Goal: Task Accomplishment & Management: Manage account settings

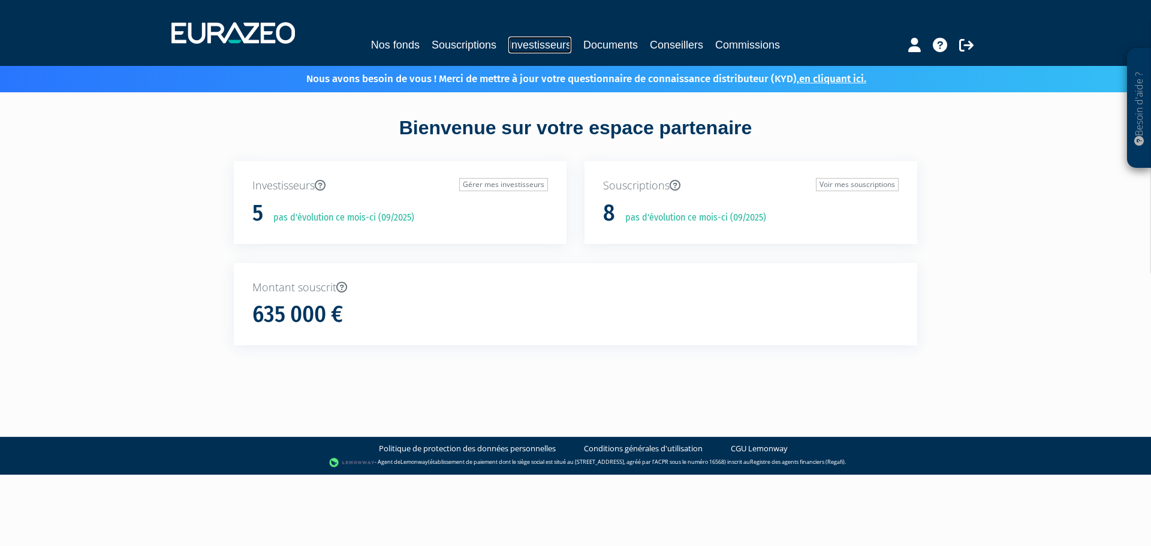
click at [538, 46] on link "Investisseurs" at bounding box center [539, 45] width 63 height 17
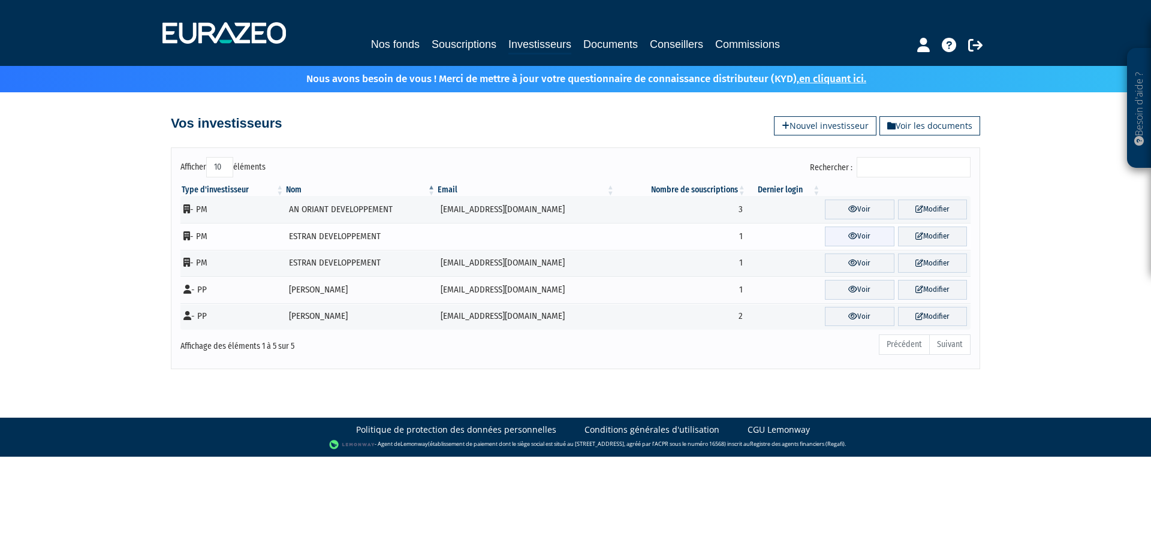
click at [860, 238] on link "Voir" at bounding box center [859, 237] width 69 height 20
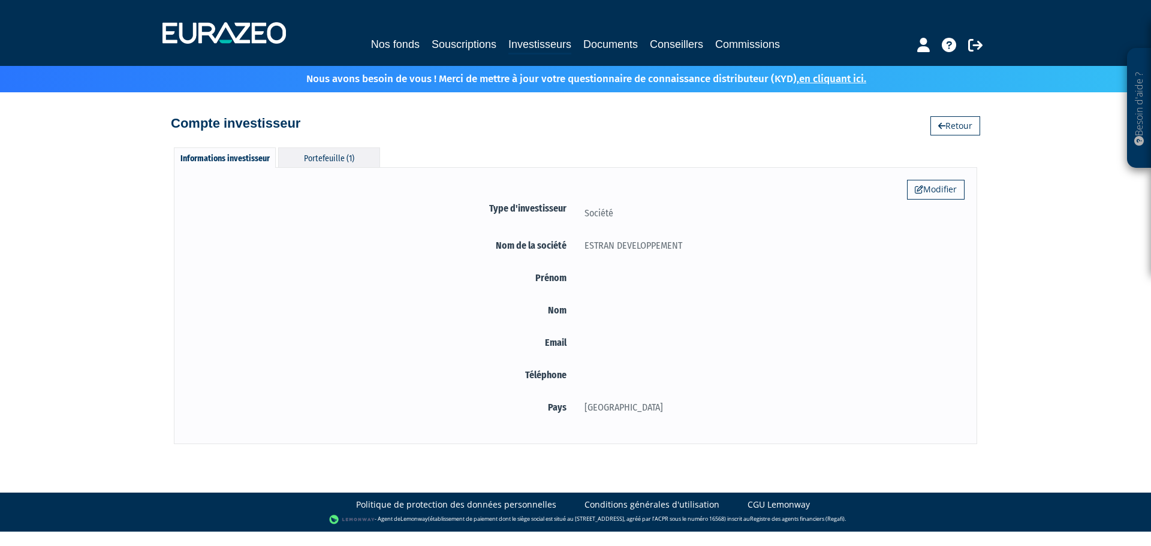
click at [337, 156] on div "Portefeuille (1)" at bounding box center [329, 157] width 102 height 20
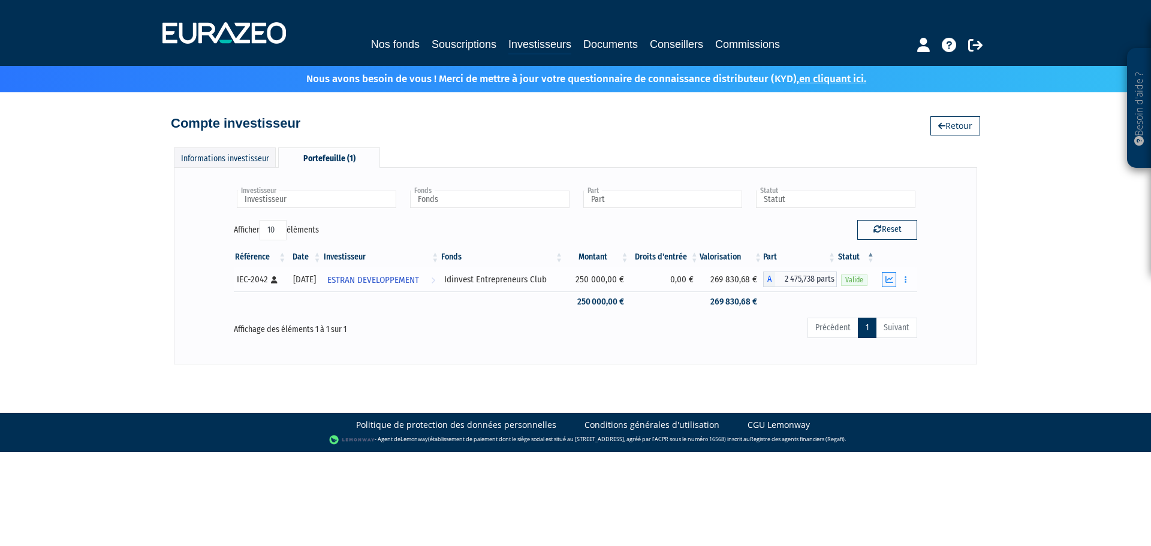
click at [889, 280] on icon "button" at bounding box center [889, 280] width 8 height 8
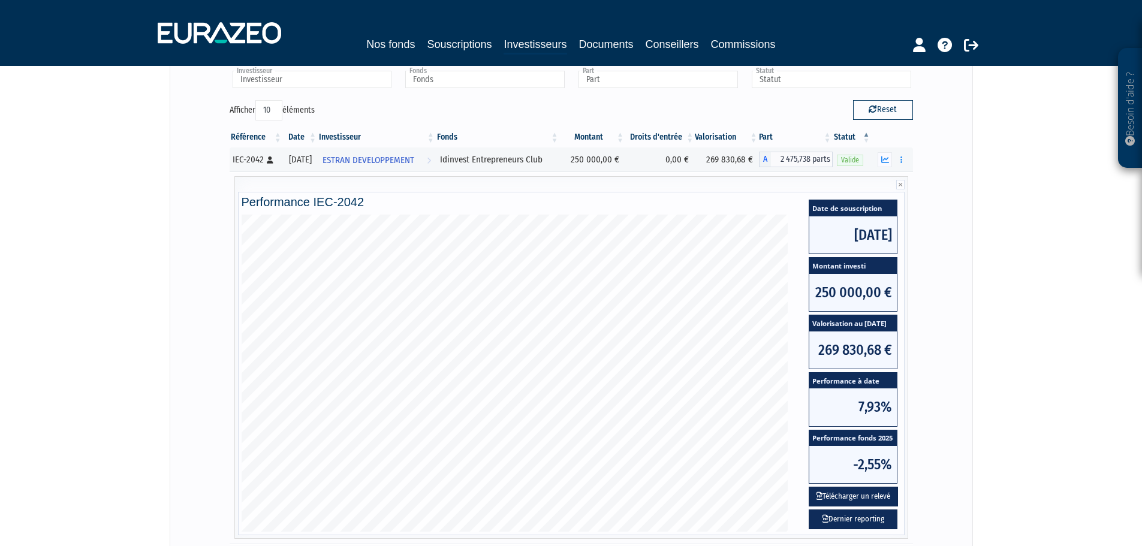
scroll to position [240, 0]
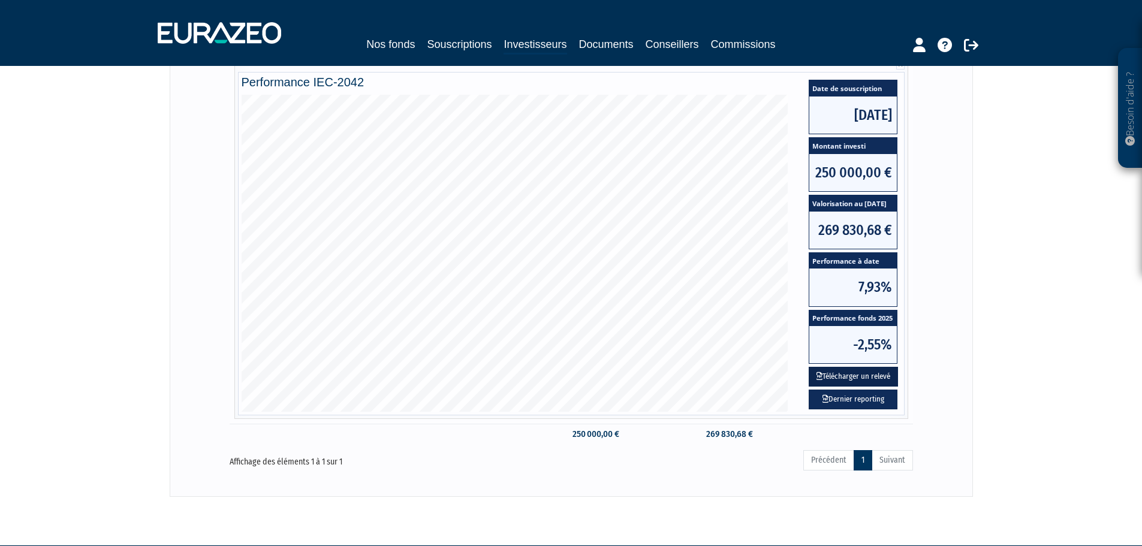
click at [861, 372] on button "Télécharger un relevé" at bounding box center [852, 377] width 89 height 20
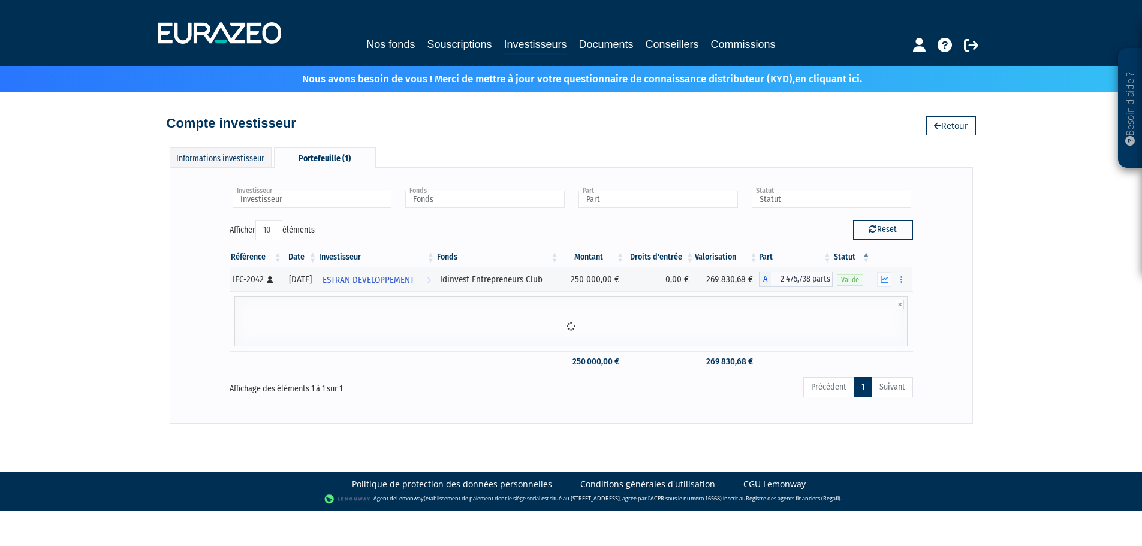
scroll to position [0, 0]
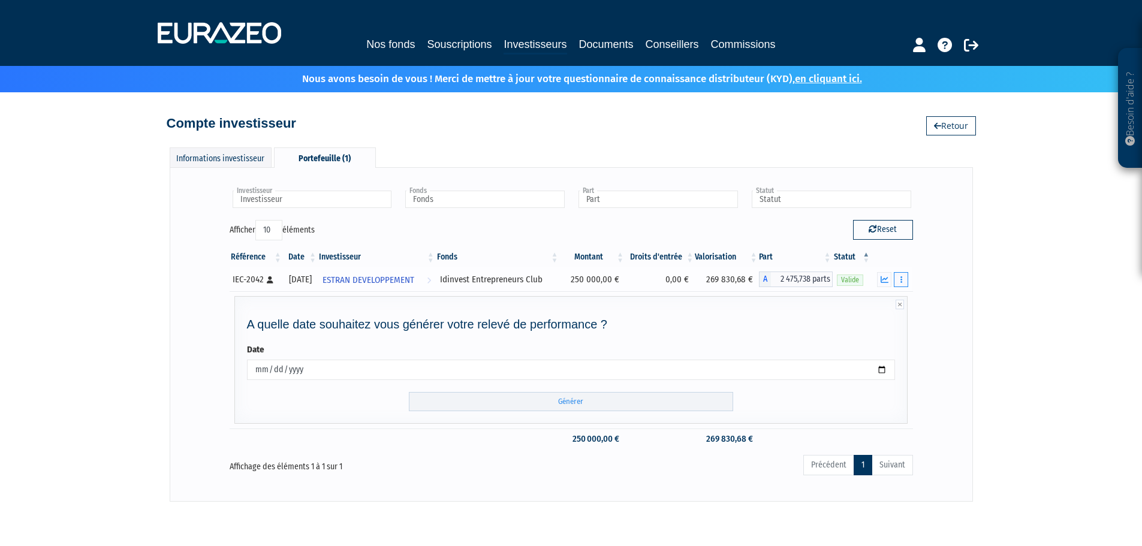
click at [898, 282] on button "button" at bounding box center [901, 279] width 14 height 15
click at [886, 305] on link "Documents" at bounding box center [874, 301] width 60 height 20
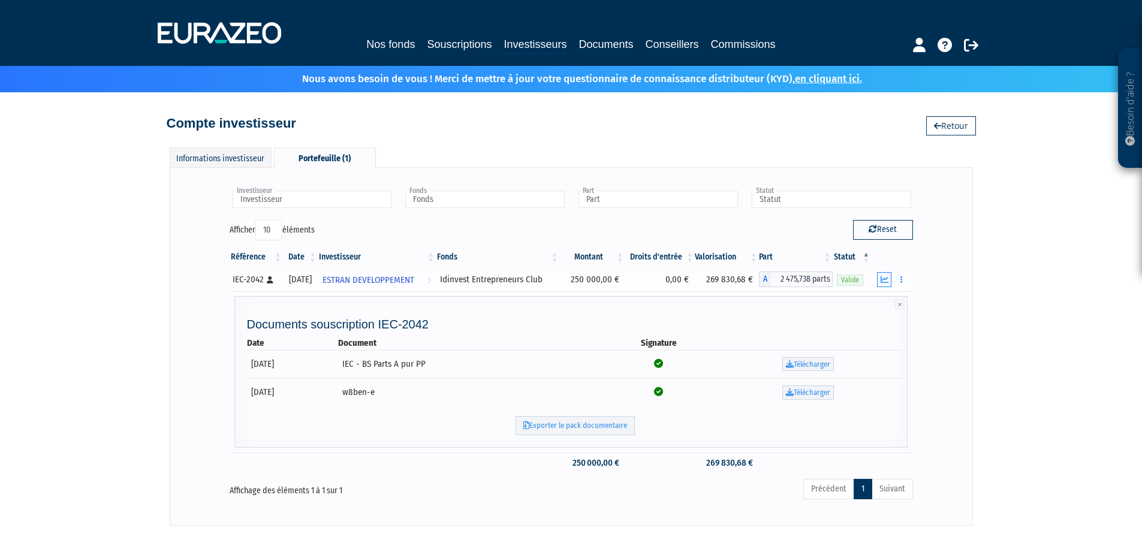
click at [885, 280] on icon "button" at bounding box center [884, 280] width 8 height 8
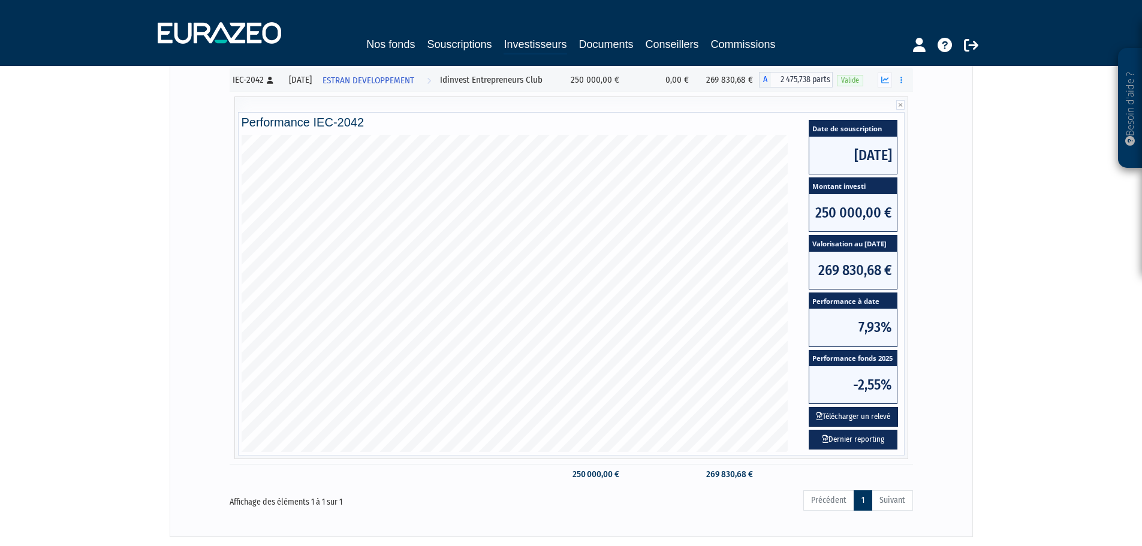
scroll to position [218, 0]
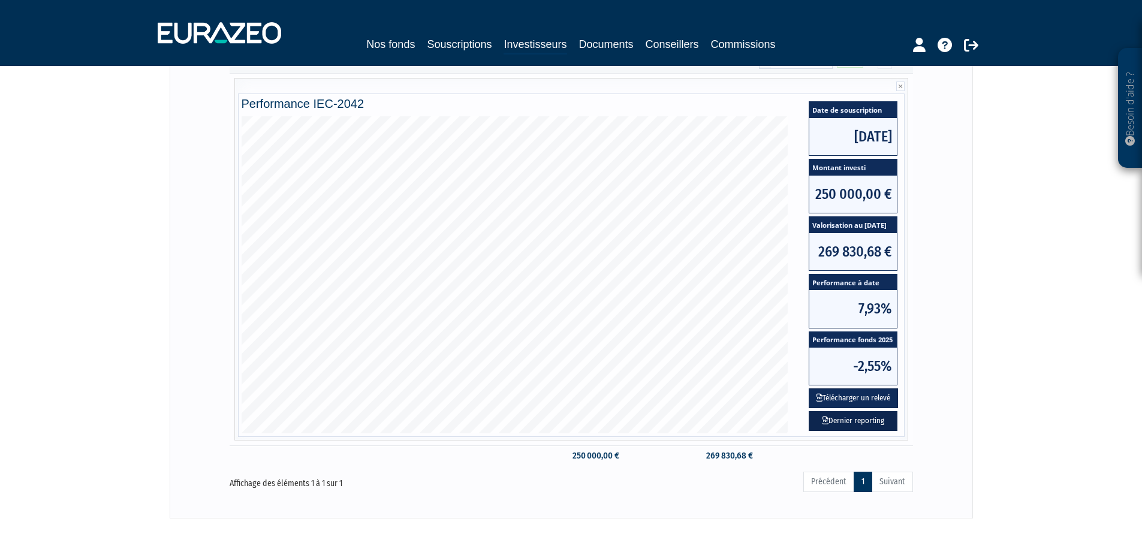
click at [865, 422] on link "Dernier reporting" at bounding box center [852, 421] width 89 height 20
click at [850, 397] on button "Télécharger un relevé" at bounding box center [852, 398] width 89 height 20
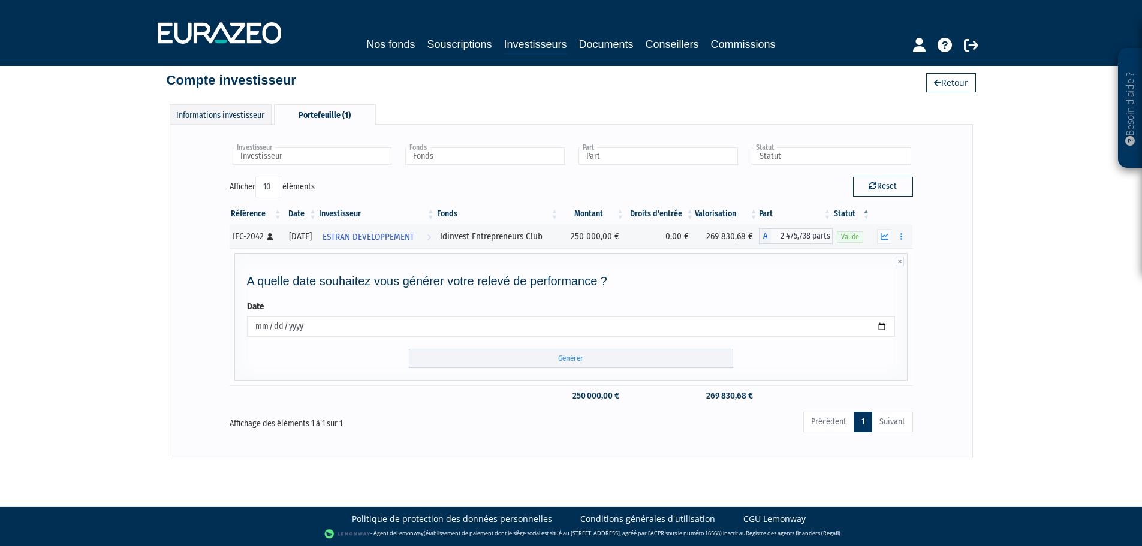
click at [263, 324] on input "[DATE]" at bounding box center [571, 326] width 648 height 20
type input "2025-09-30"
type input "2025-06-30"
click at [565, 337] on form "Date 2025-06-30 Générer" at bounding box center [571, 334] width 648 height 68
click at [560, 359] on input "Générer" at bounding box center [571, 359] width 324 height 20
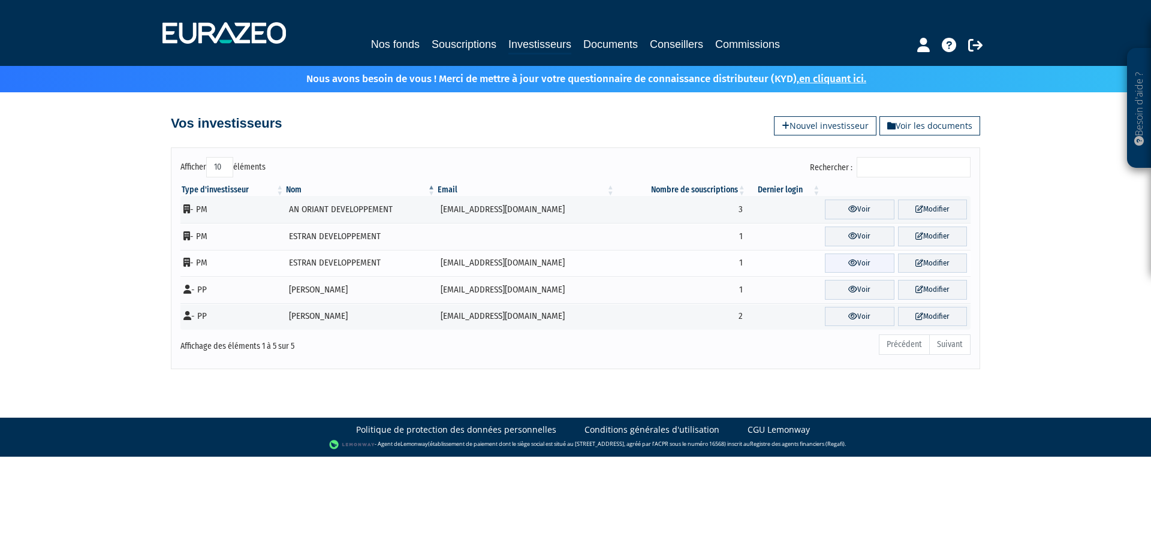
click at [861, 261] on link "Voir" at bounding box center [859, 263] width 69 height 20
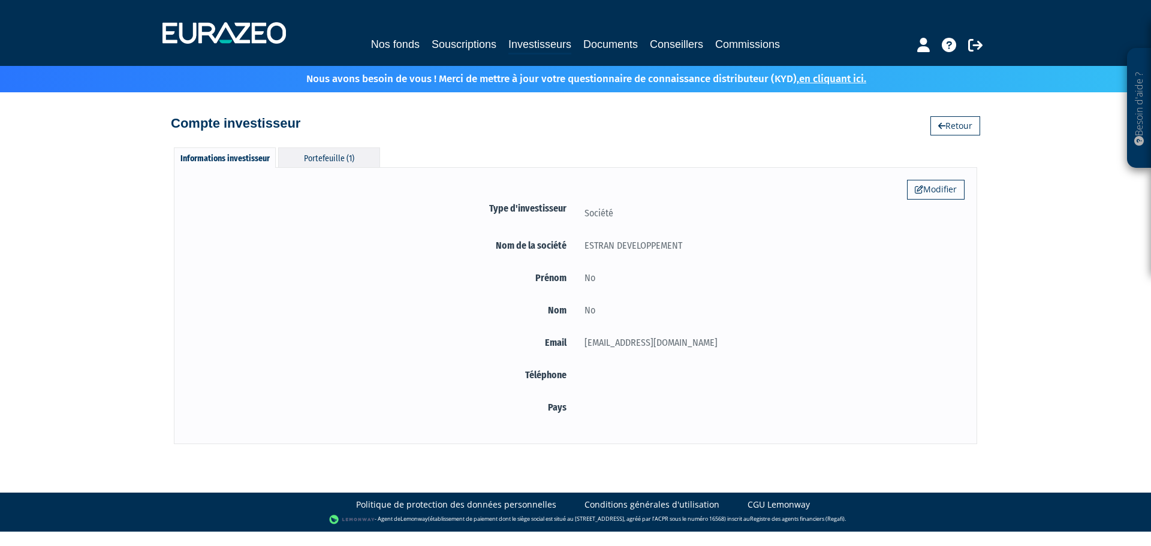
click at [342, 156] on div "Portefeuille (1)" at bounding box center [329, 157] width 102 height 20
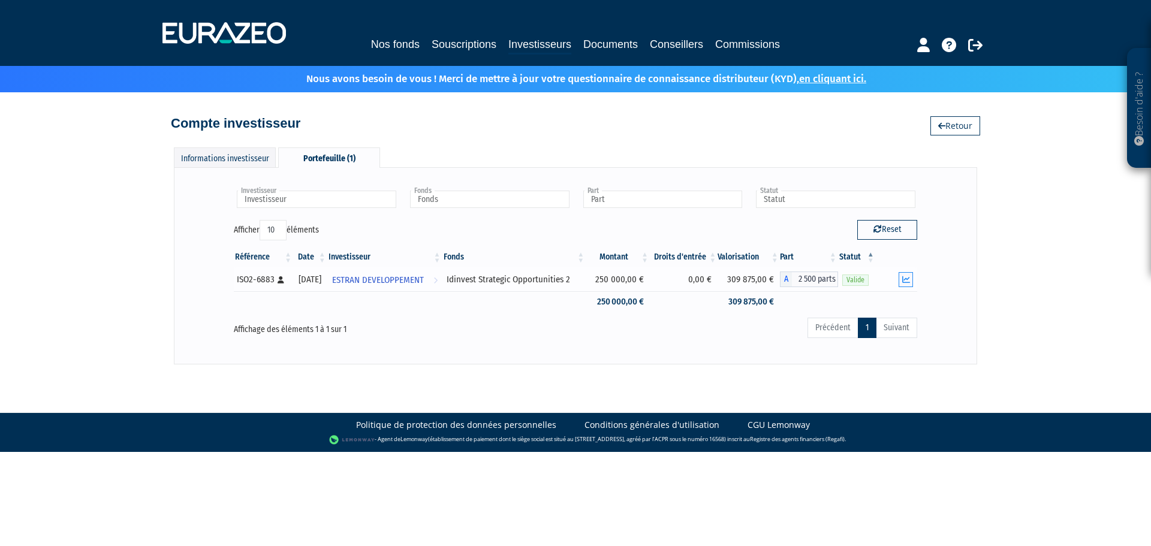
click at [908, 277] on icon "button" at bounding box center [906, 280] width 8 height 8
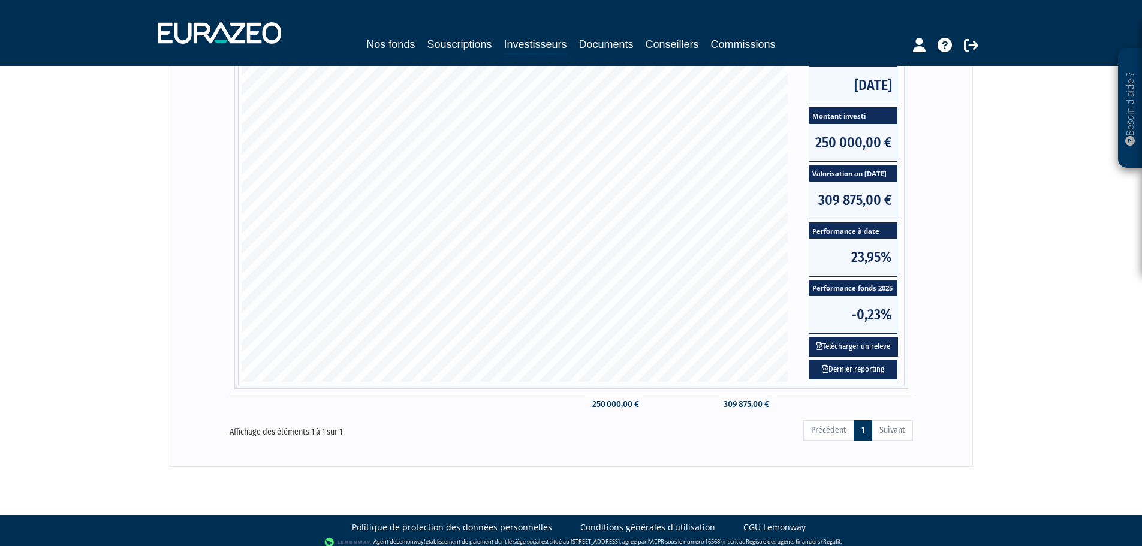
scroll to position [278, 0]
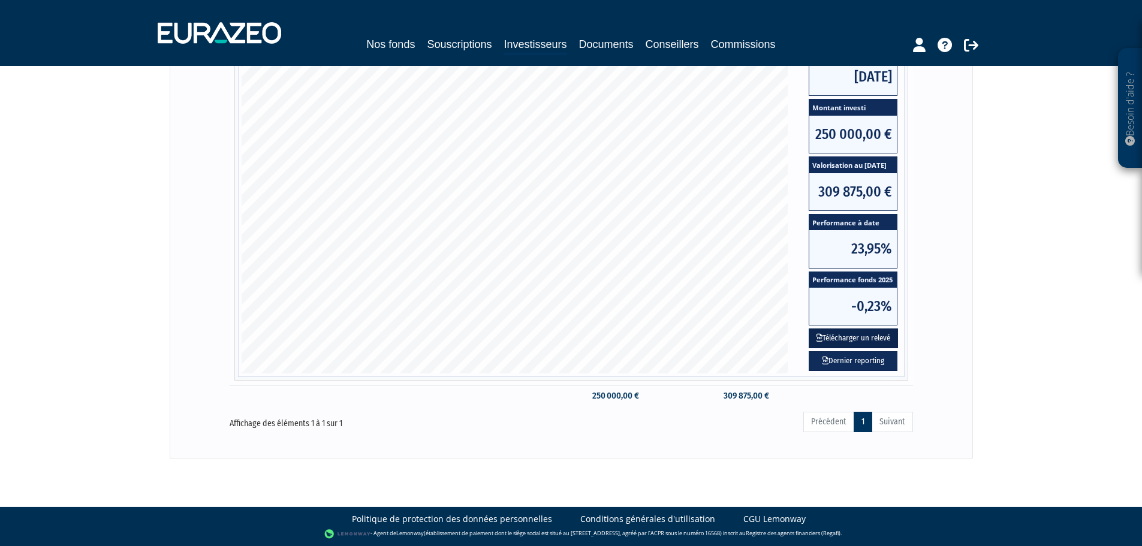
click at [861, 339] on button "Télécharger un relevé" at bounding box center [852, 338] width 89 height 20
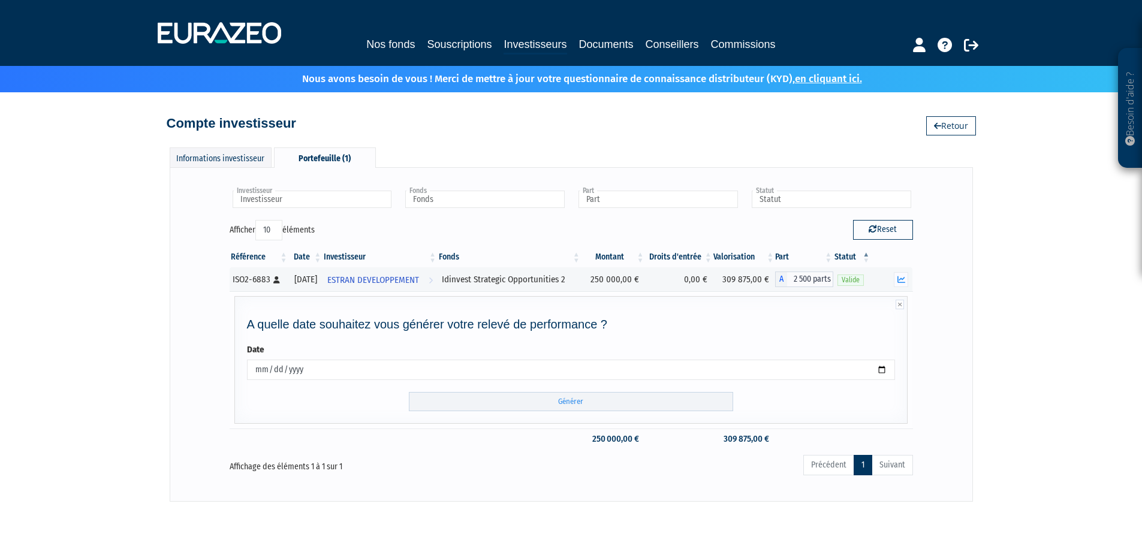
click at [265, 368] on input "2025-09-09" at bounding box center [571, 370] width 648 height 20
type input "2025-09-30"
type input "2025-06-30"
click at [358, 387] on form "Date 2025-06-30 Générer" at bounding box center [571, 377] width 648 height 68
click at [574, 406] on input "Générer" at bounding box center [571, 402] width 324 height 20
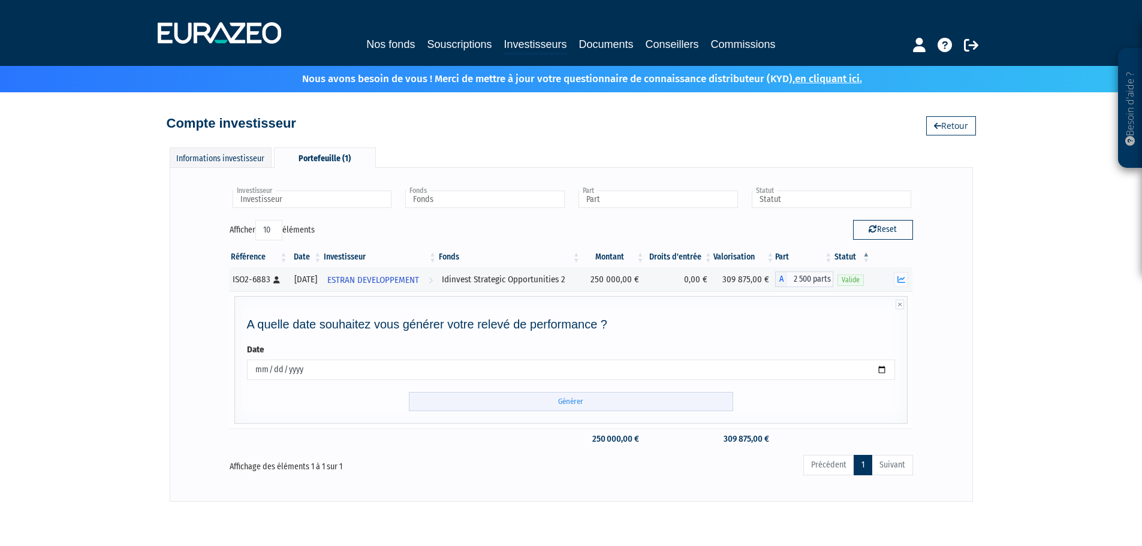
click at [581, 398] on input "Générer" at bounding box center [571, 402] width 324 height 20
click at [566, 400] on input "Générer" at bounding box center [571, 402] width 324 height 20
click at [904, 279] on icon "button" at bounding box center [901, 280] width 8 height 8
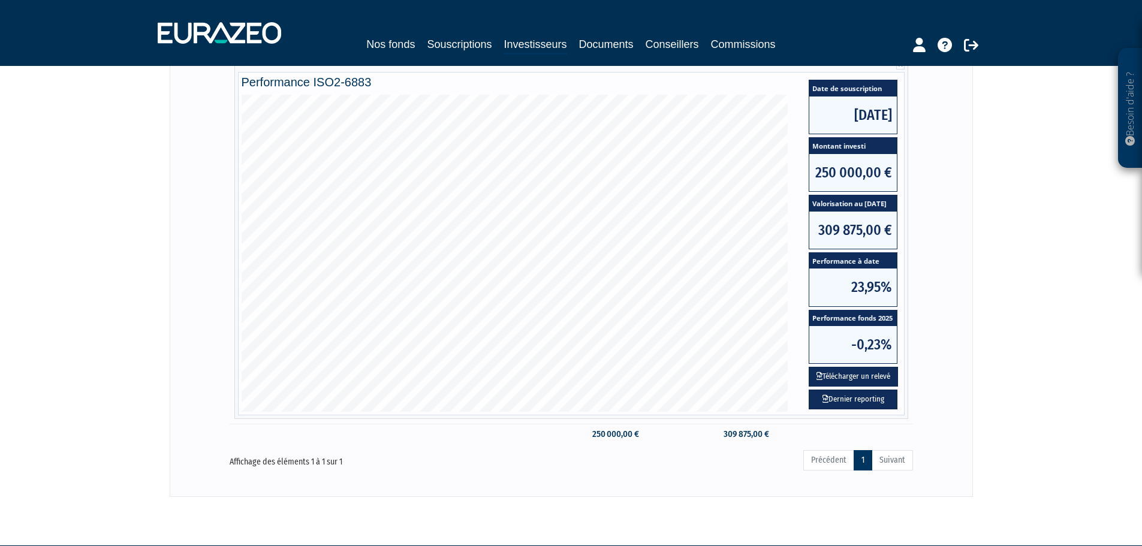
scroll to position [278, 0]
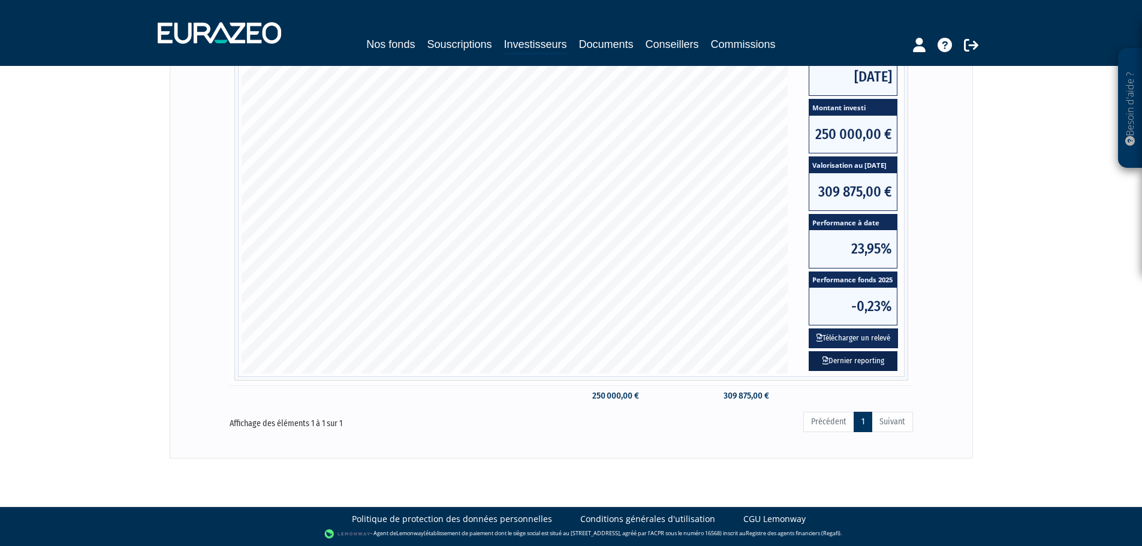
click at [858, 360] on link "Dernier reporting" at bounding box center [852, 361] width 89 height 20
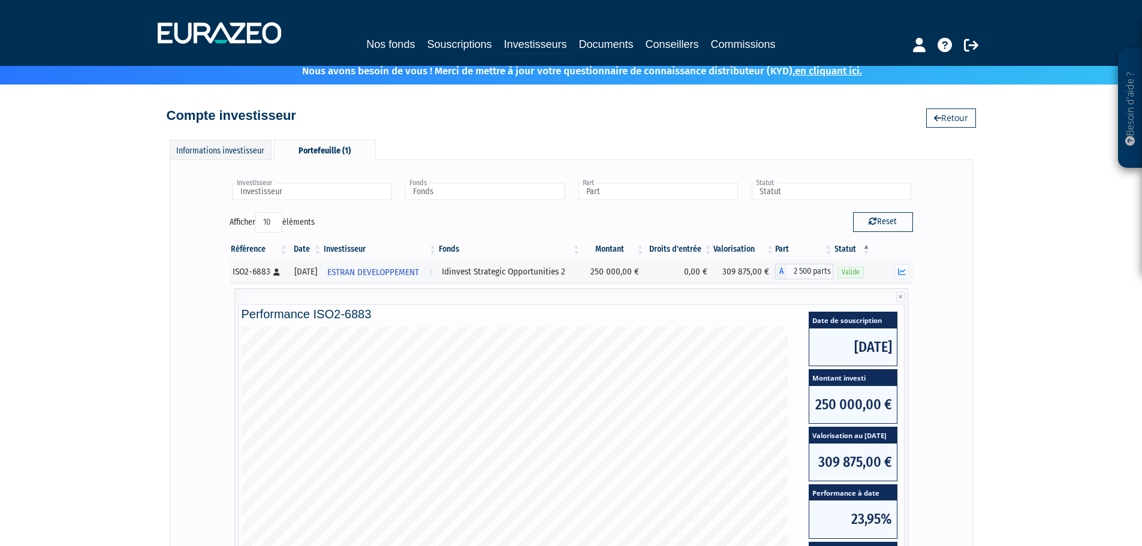
scroll to position [0, 0]
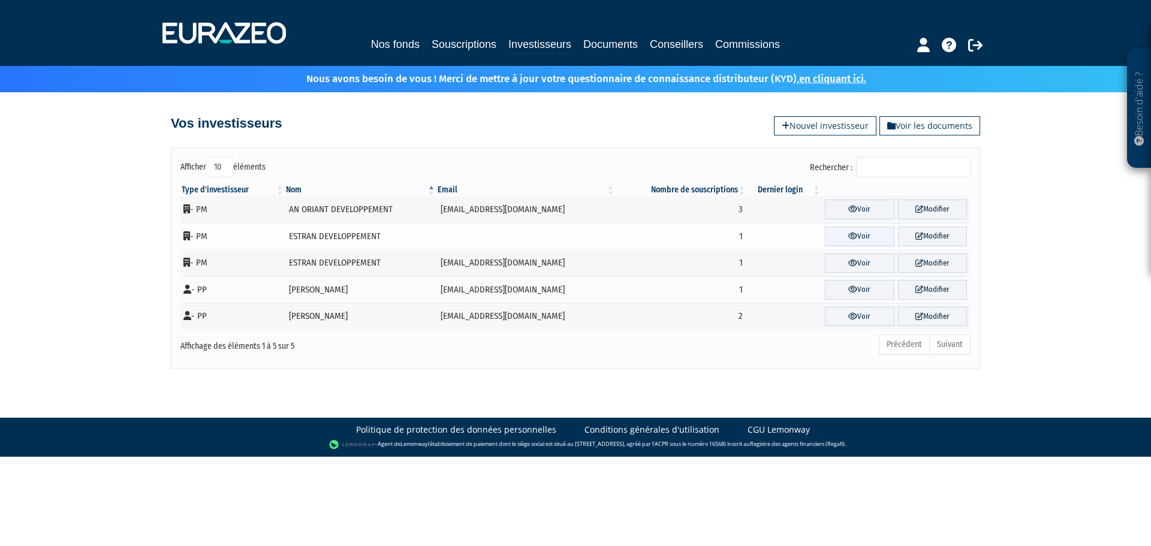
click at [869, 231] on link "Voir" at bounding box center [859, 237] width 69 height 20
click at [849, 234] on icon at bounding box center [852, 236] width 9 height 8
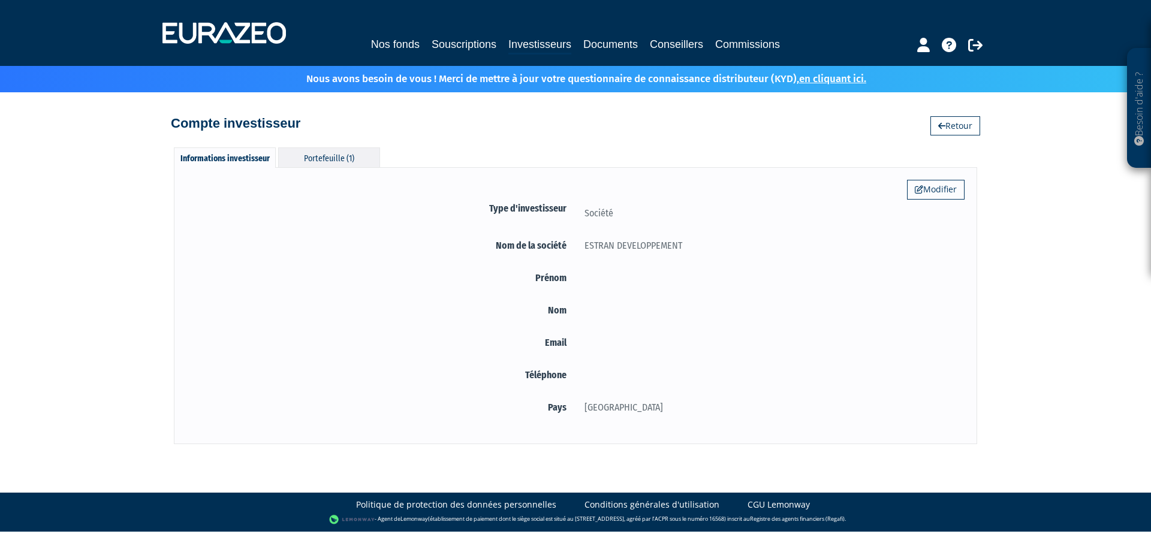
click at [328, 160] on div "Portefeuille (1)" at bounding box center [329, 157] width 102 height 20
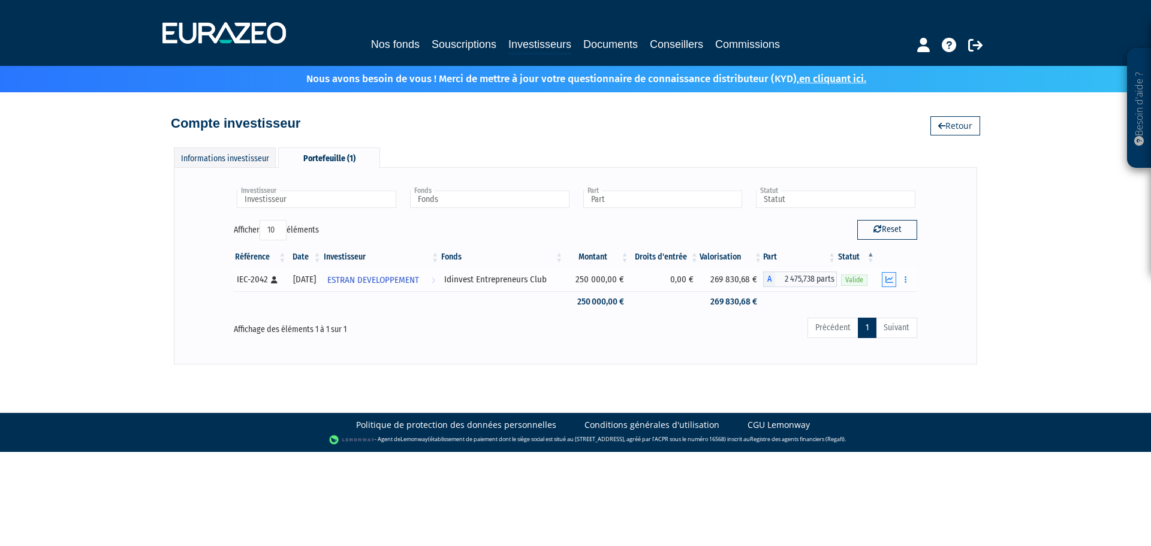
click at [892, 279] on icon "button" at bounding box center [889, 280] width 8 height 8
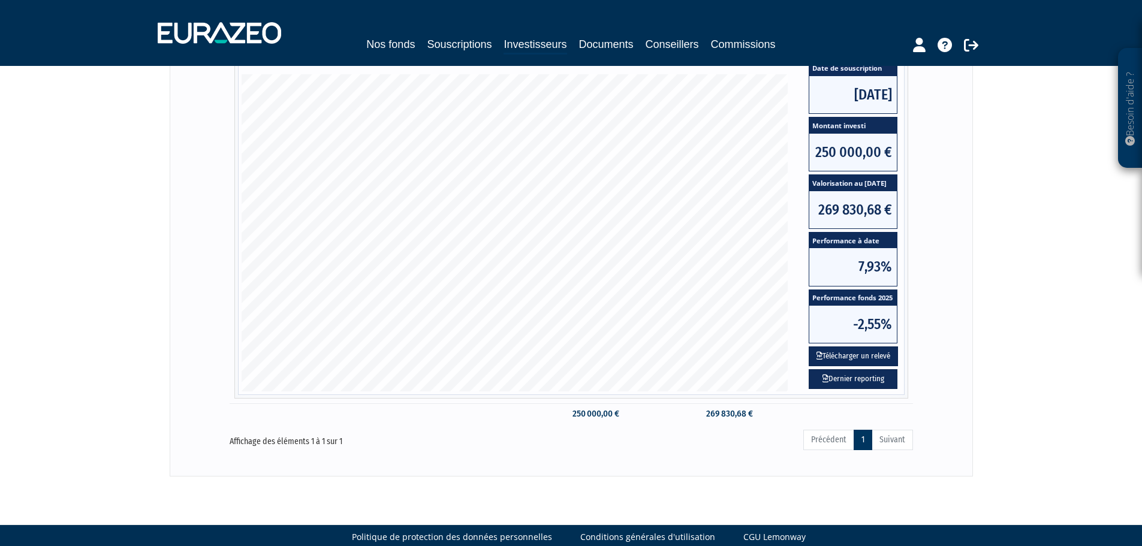
scroll to position [278, 0]
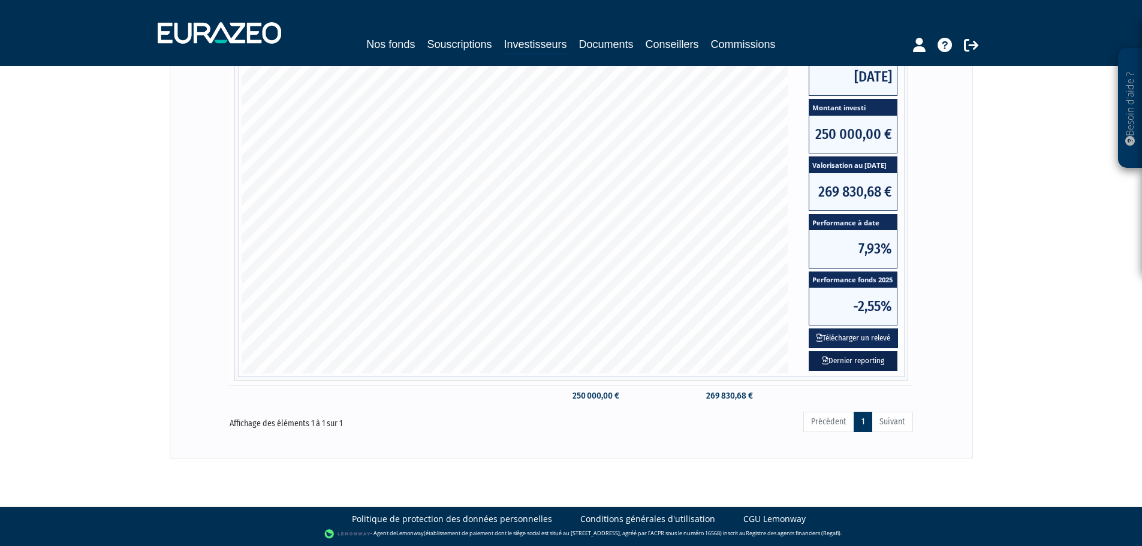
click at [865, 361] on link "Dernier reporting" at bounding box center [852, 361] width 89 height 20
